Goal: Information Seeking & Learning: Learn about a topic

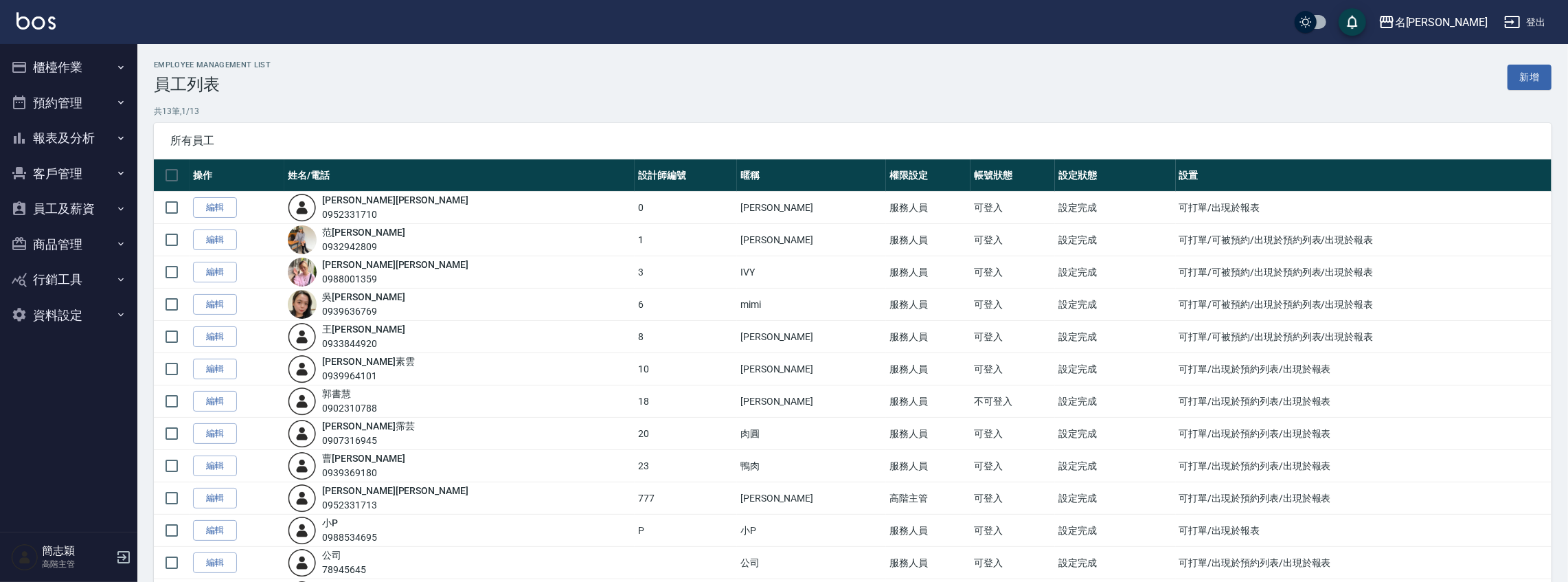
click at [77, 140] on button "報表及分析" at bounding box center [68, 138] width 126 height 36
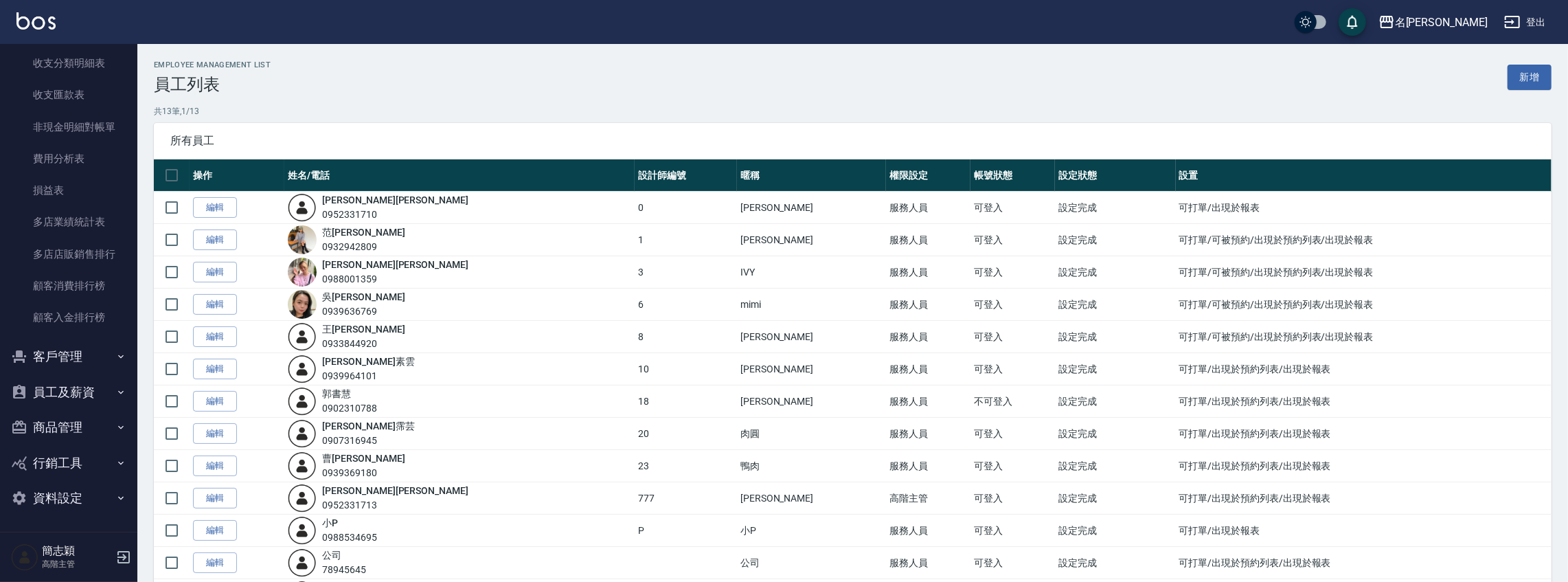
scroll to position [80, 0]
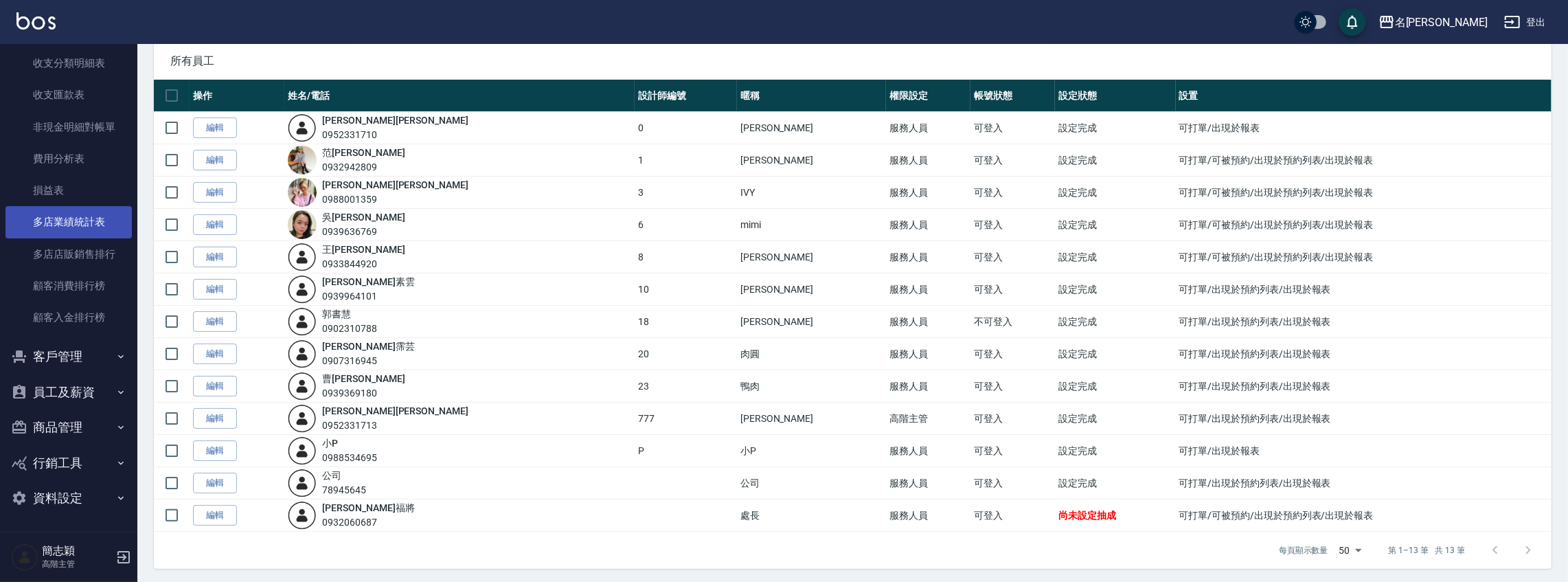
click at [99, 230] on link "多店業績統計表" at bounding box center [68, 222] width 126 height 31
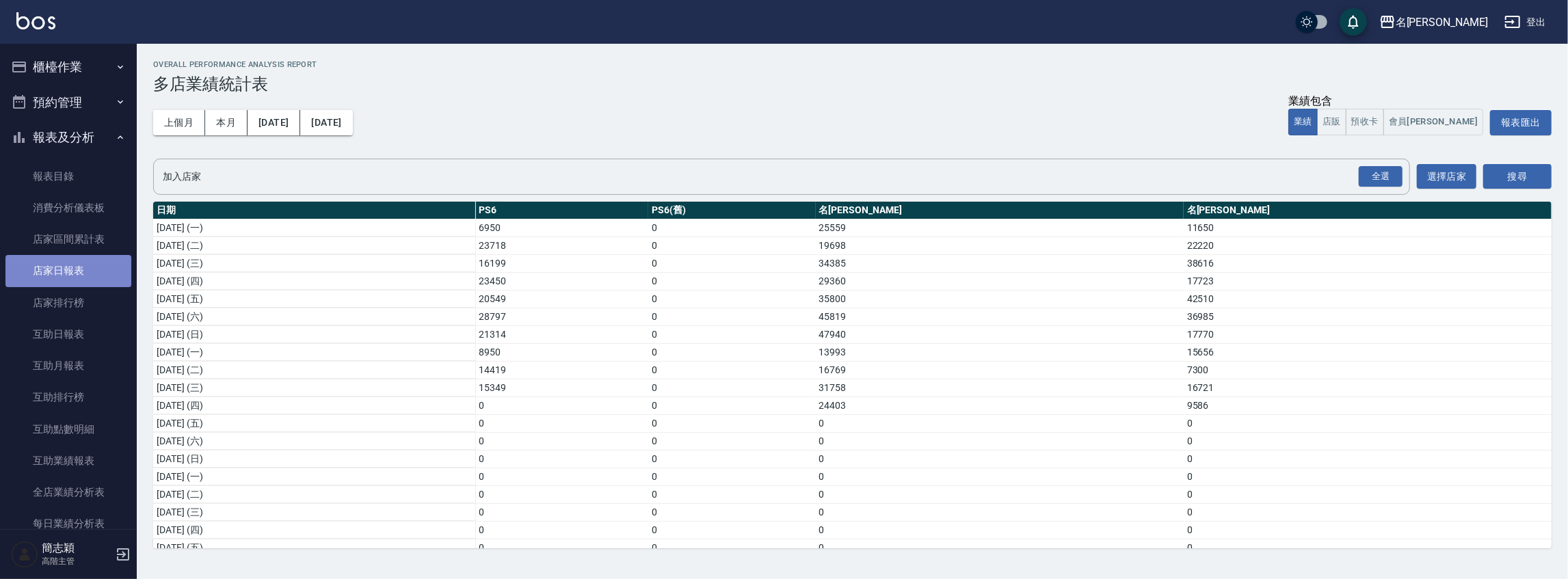
click at [71, 261] on link "店家日報表" at bounding box center [68, 270] width 126 height 31
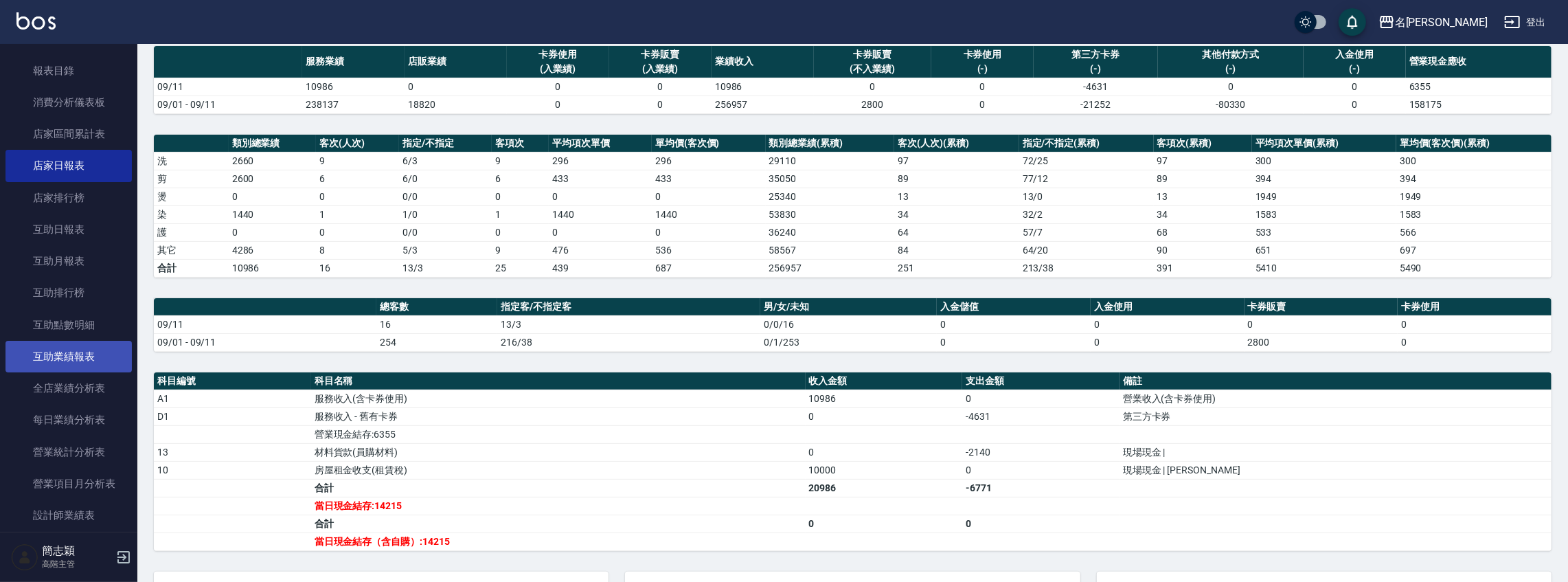
scroll to position [320, 0]
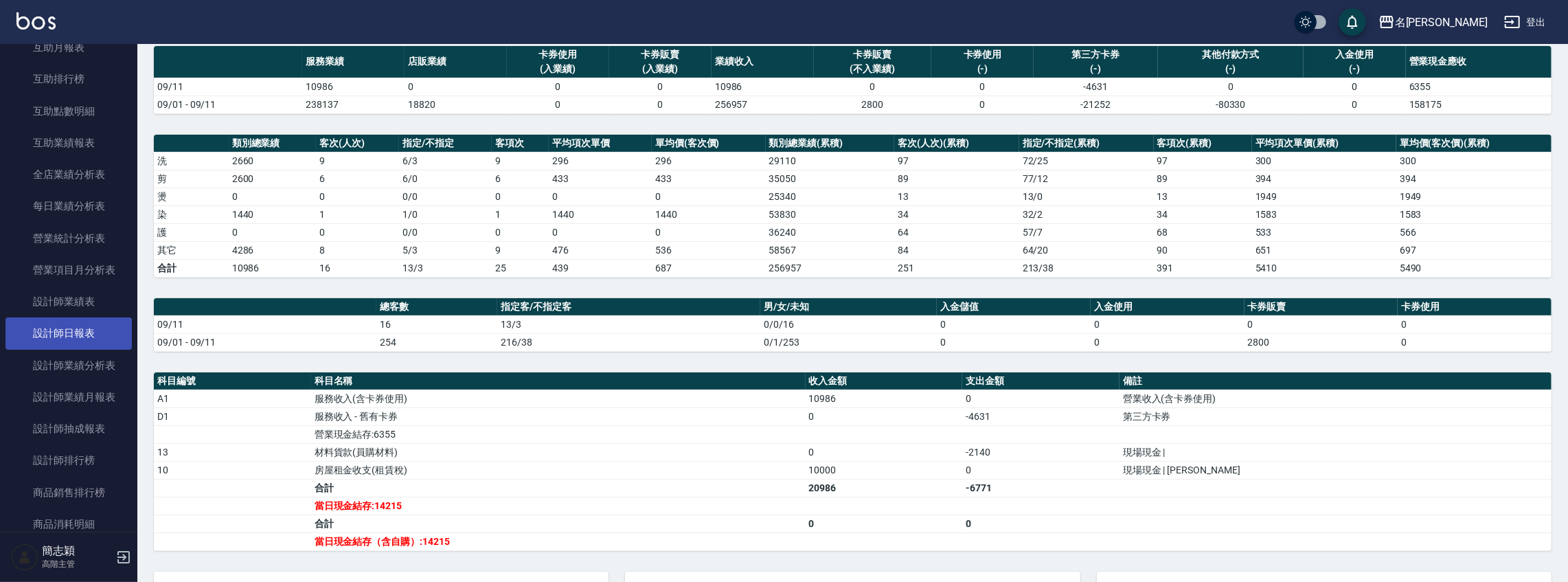
click at [87, 323] on link "設計師日報表" at bounding box center [68, 333] width 126 height 31
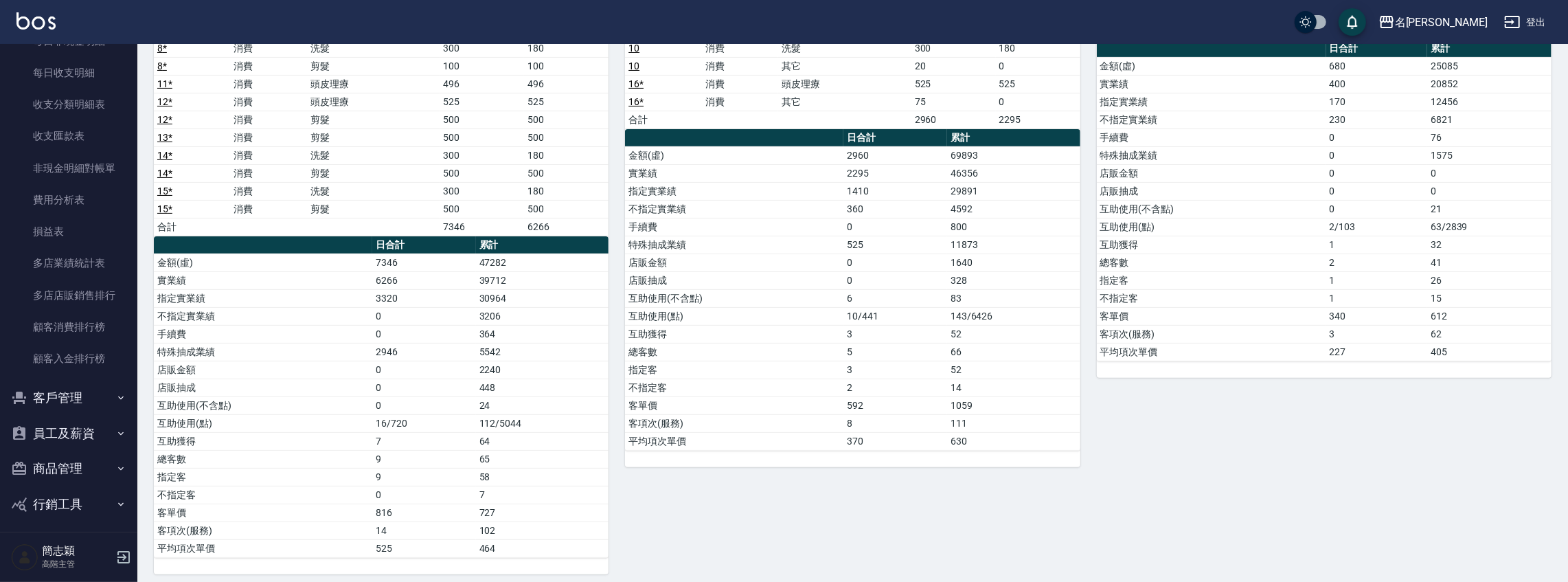
scroll to position [1194, 0]
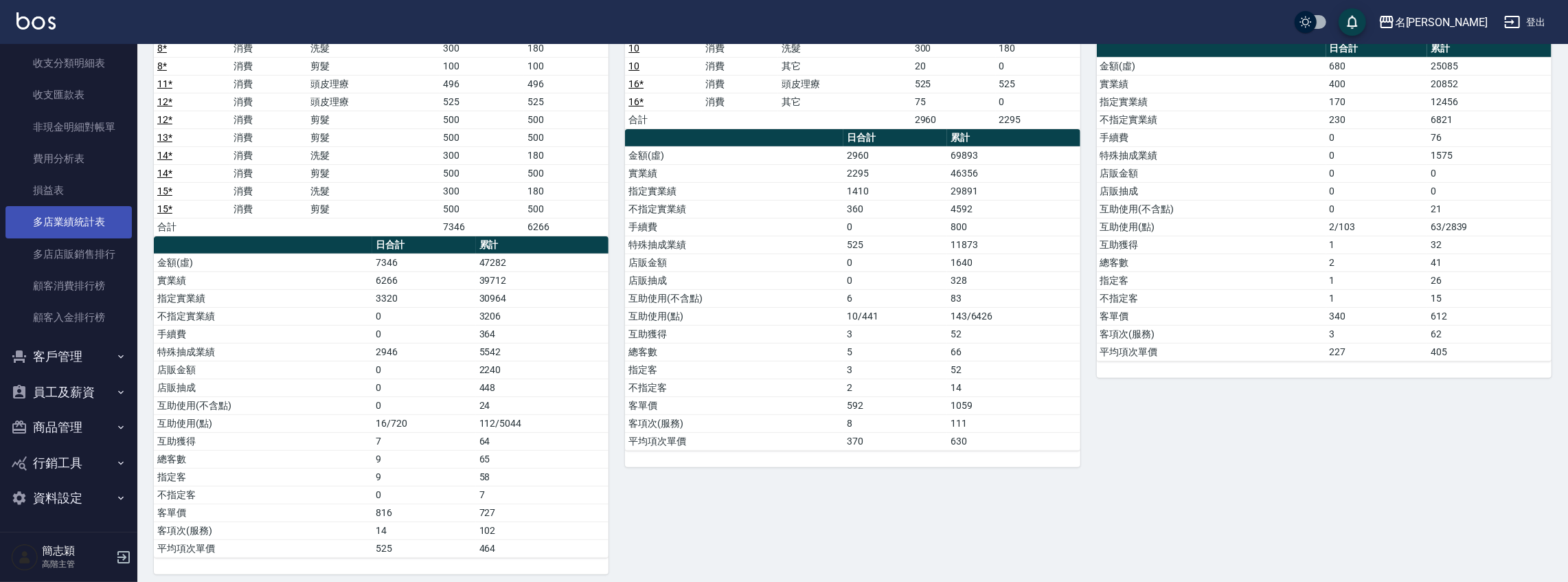
click at [86, 232] on link "多店業績統計表" at bounding box center [68, 222] width 126 height 31
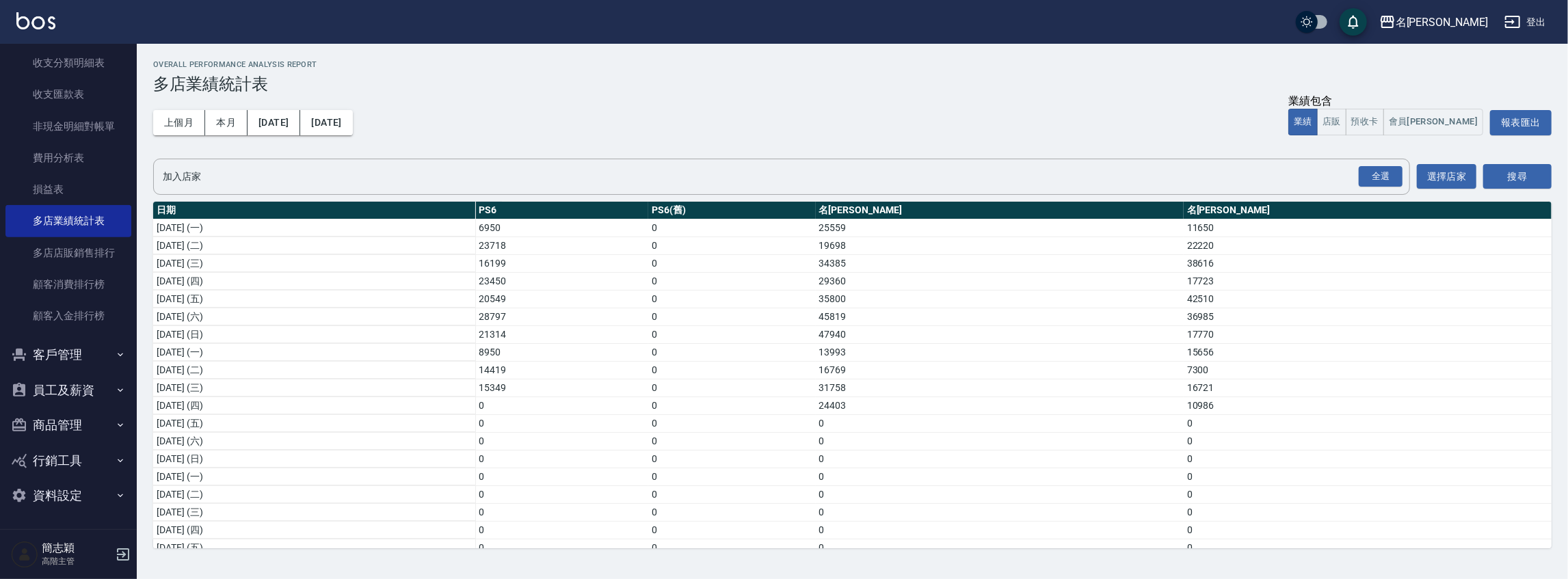
scroll to position [106, 0]
click at [1479, 28] on div "名[PERSON_NAME]" at bounding box center [1441, 21] width 92 height 17
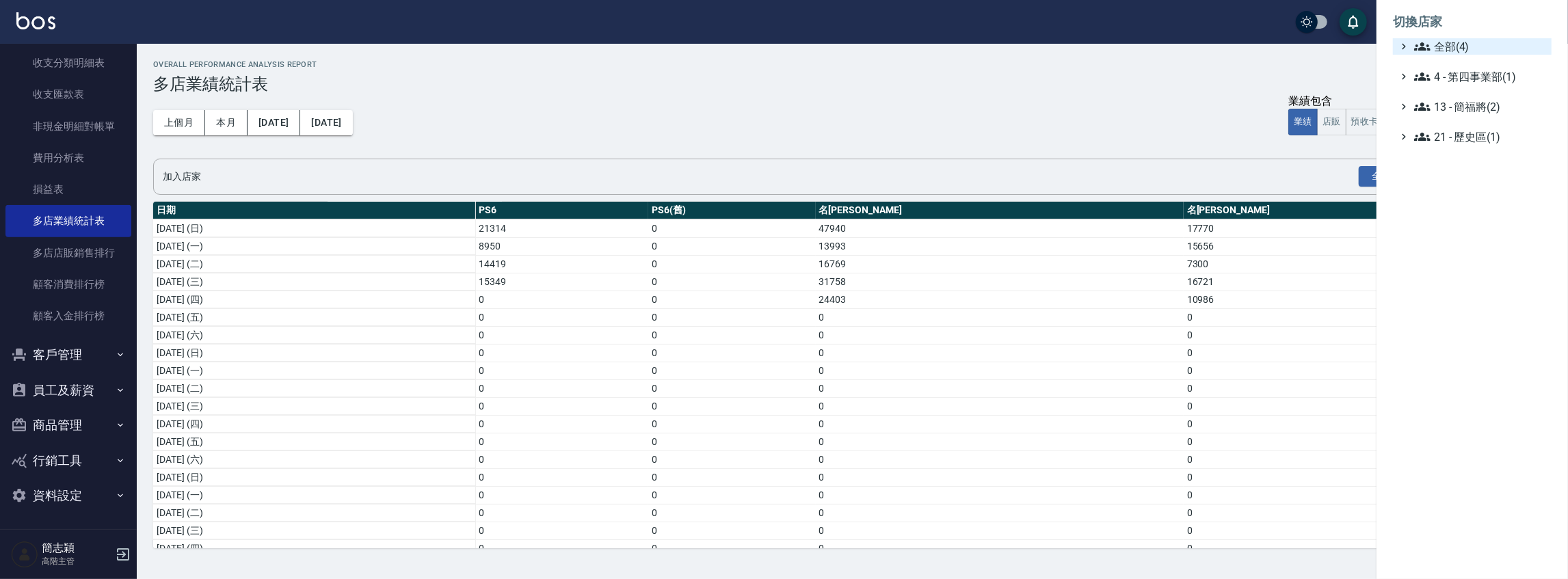
click at [1445, 39] on span "全部(4)" at bounding box center [1481, 46] width 132 height 16
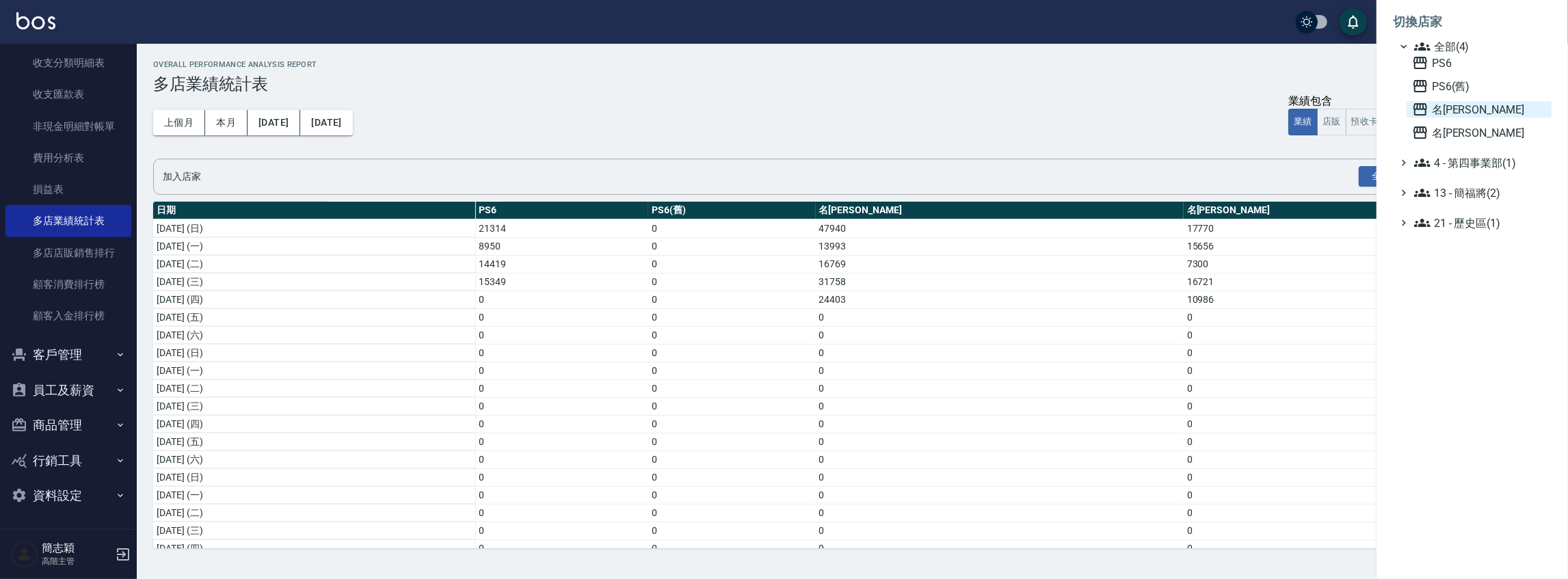
click at [1445, 111] on span "名[PERSON_NAME]" at bounding box center [1479, 109] width 134 height 16
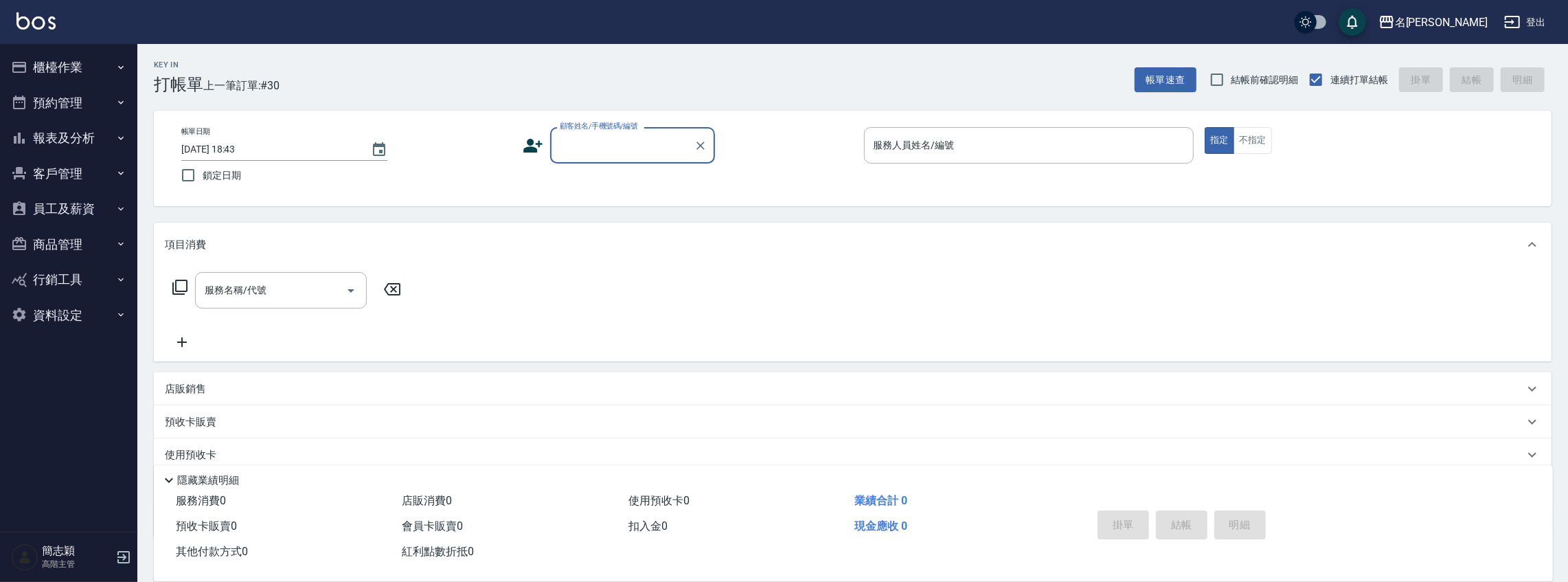
click at [57, 145] on button "報表及分析" at bounding box center [68, 138] width 126 height 36
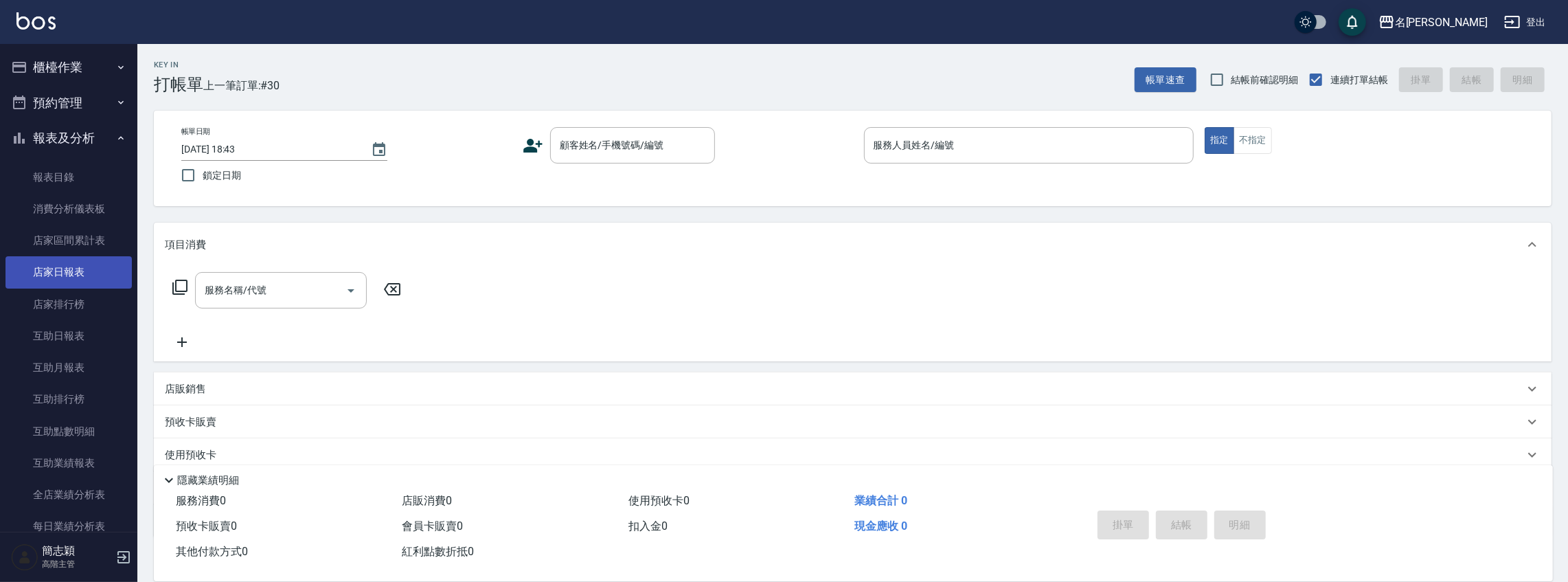
click at [62, 272] on link "店家日報表" at bounding box center [68, 272] width 126 height 31
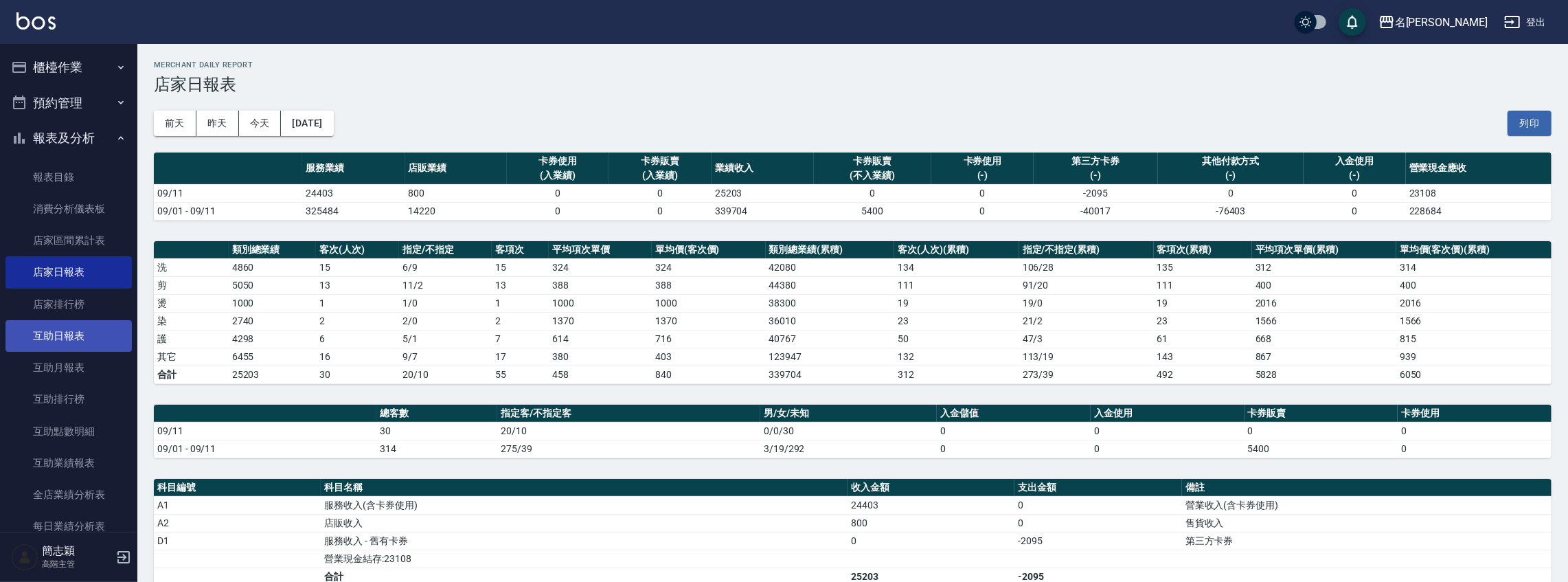
scroll to position [320, 0]
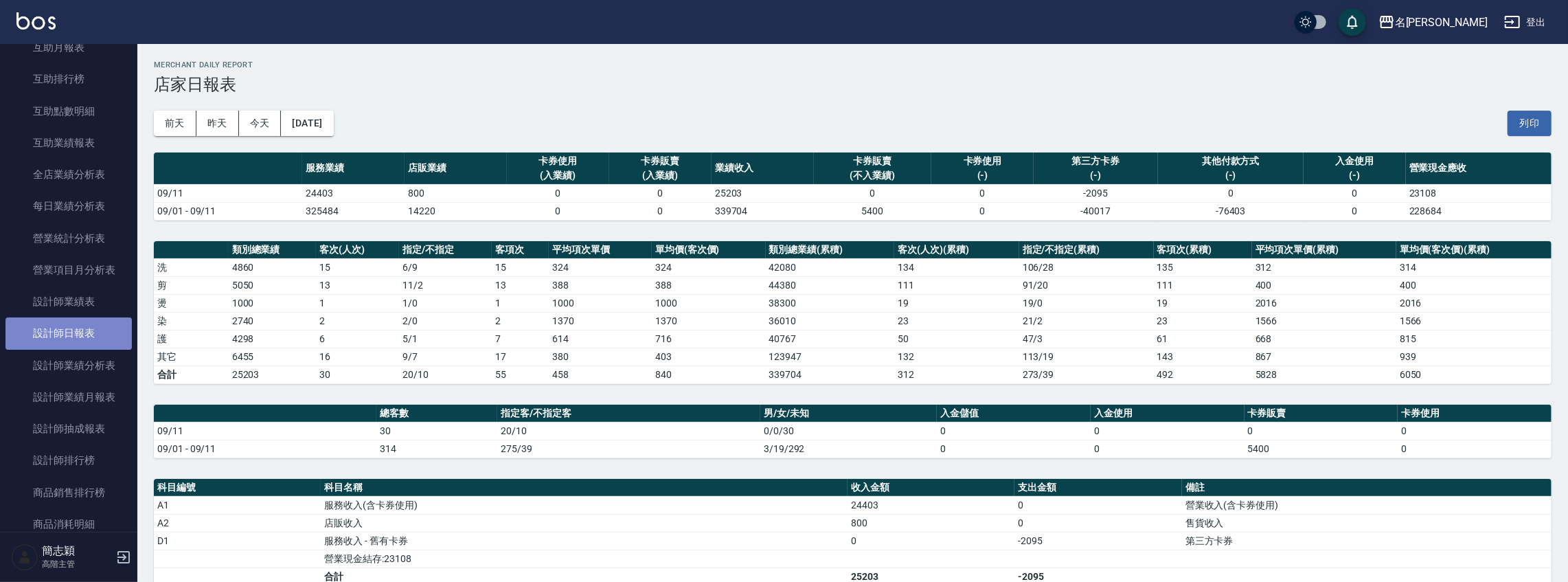
click at [82, 339] on link "設計師日報表" at bounding box center [68, 333] width 126 height 31
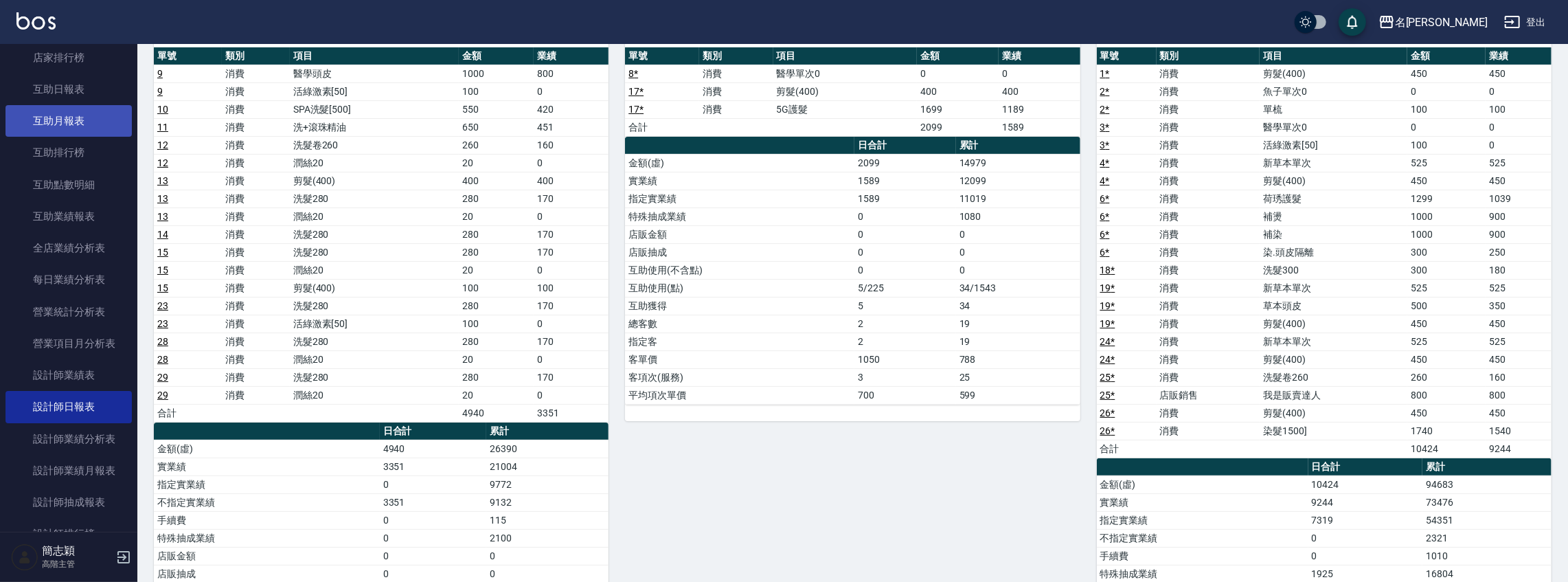
scroll to position [213, 0]
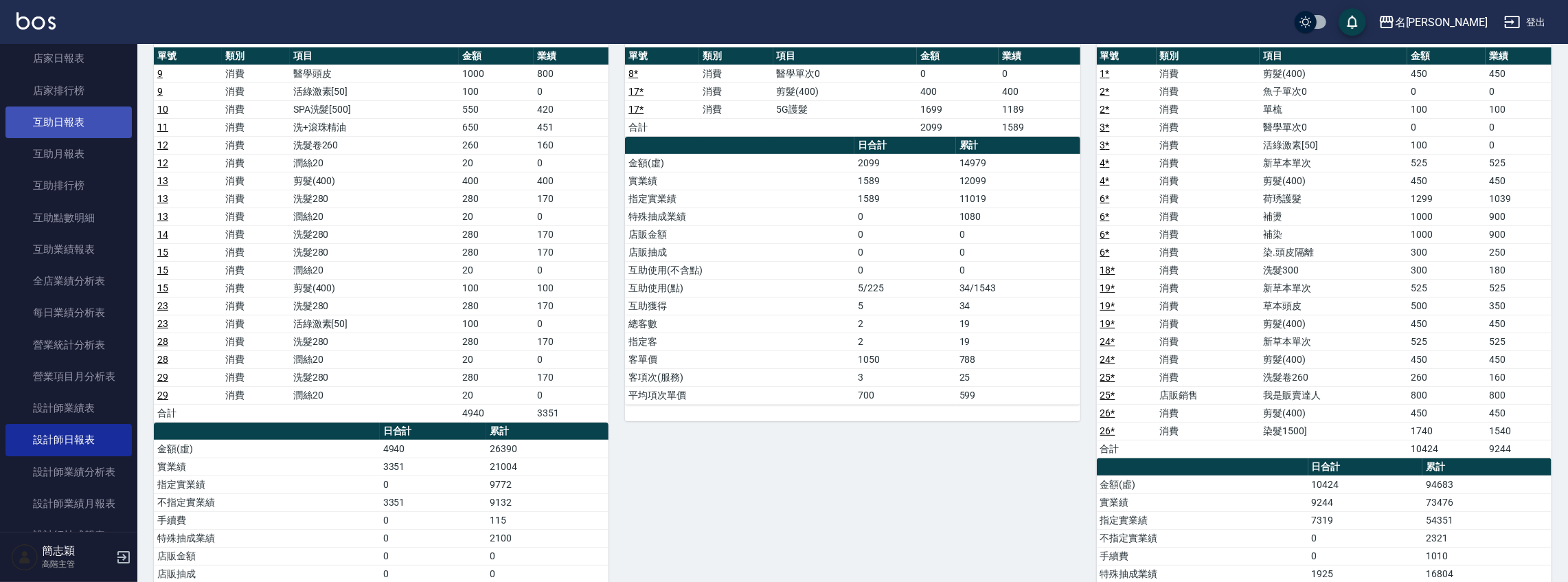
click at [82, 129] on link "互助日報表" at bounding box center [68, 122] width 126 height 31
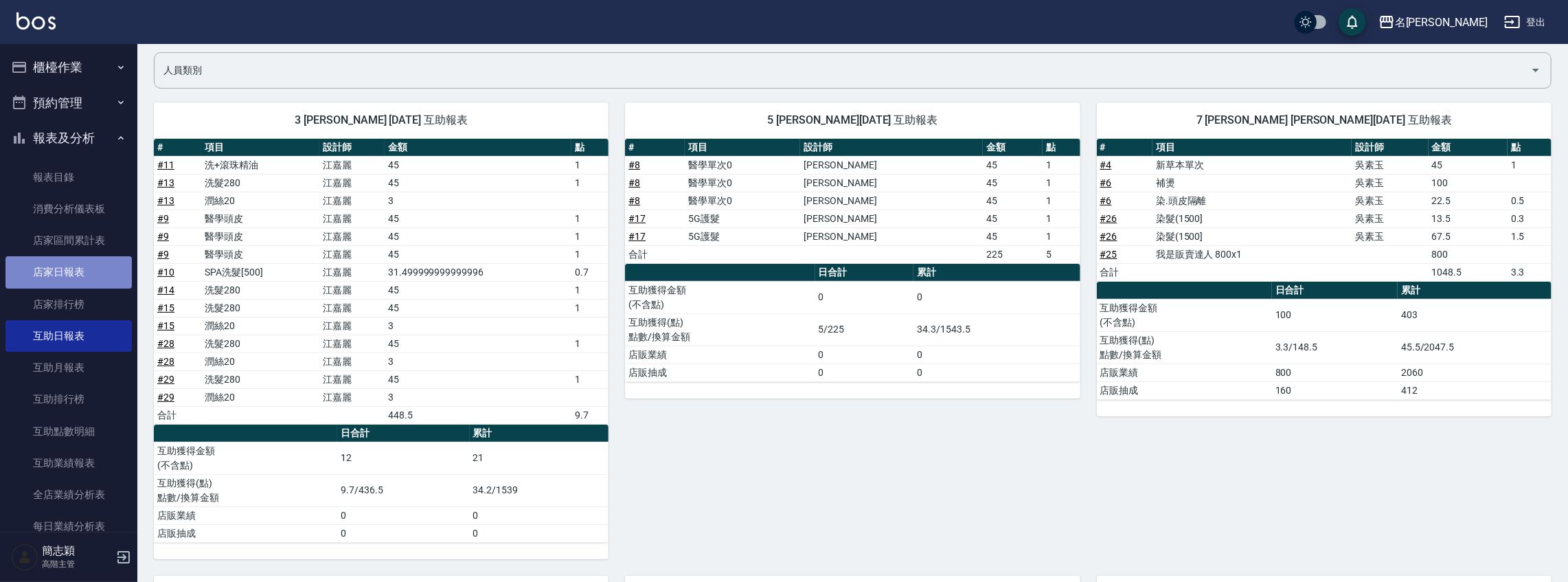
click at [74, 272] on link "店家日報表" at bounding box center [68, 272] width 126 height 31
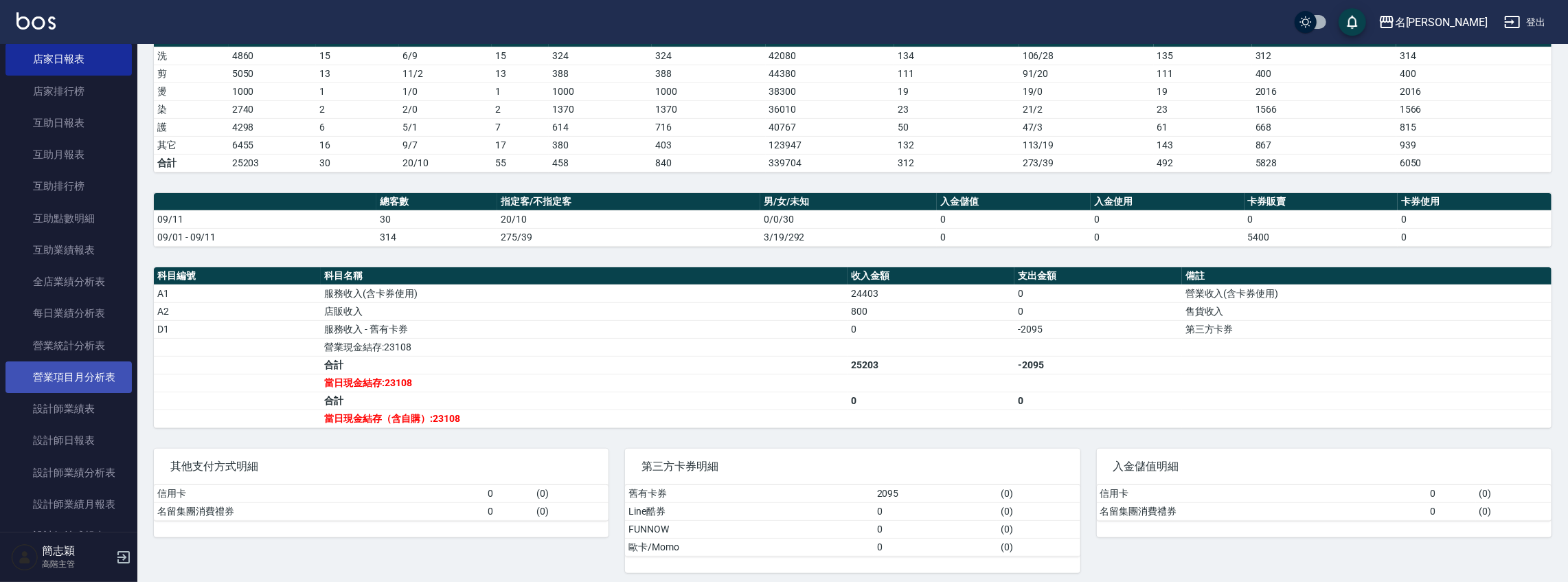
scroll to position [213, 0]
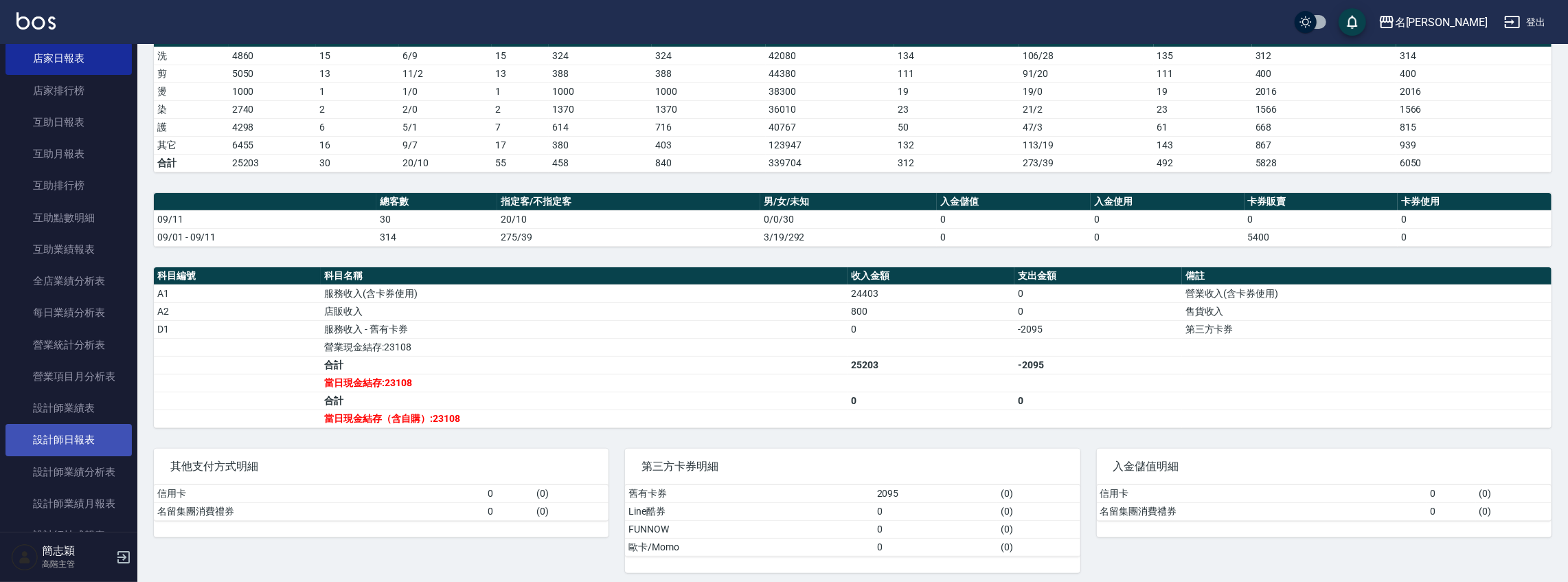
click at [75, 437] on link "設計師日報表" at bounding box center [68, 439] width 126 height 31
